Goal: Information Seeking & Learning: Learn about a topic

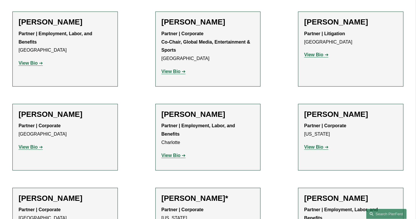
scroll to position [6519, 0]
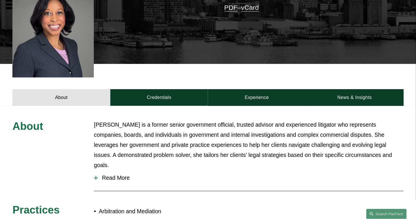
scroll to position [173, 0]
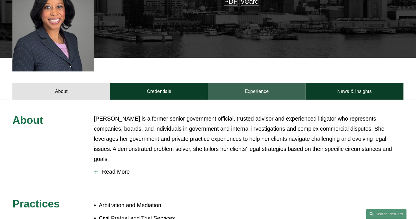
click at [257, 83] on link "Experience" at bounding box center [257, 91] width 98 height 17
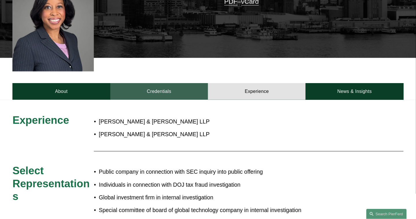
click at [156, 83] on link "Credentials" at bounding box center [159, 91] width 98 height 17
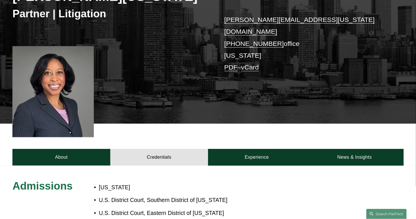
scroll to position [58, 0]
